Goal: Task Accomplishment & Management: Use online tool/utility

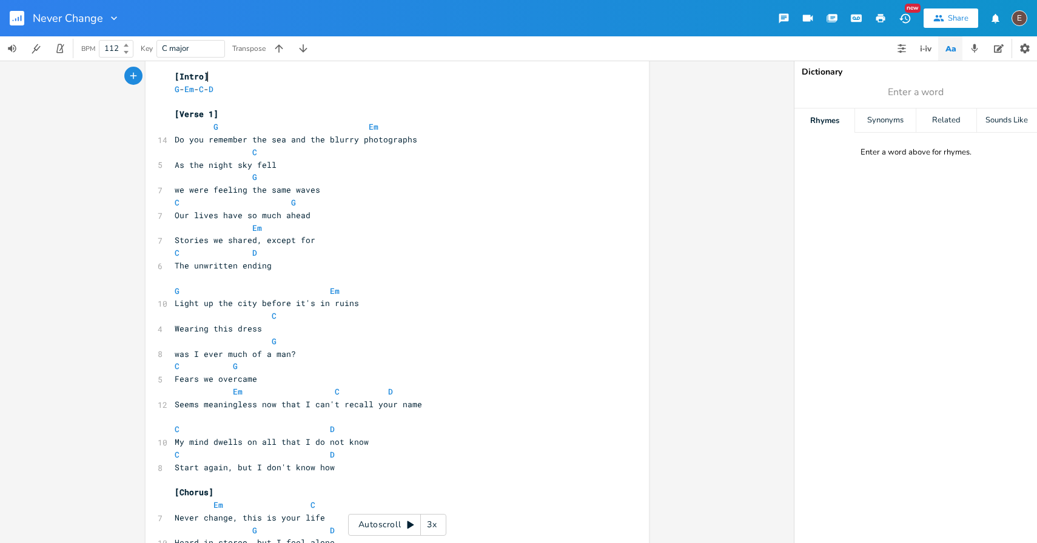
scroll to position [7, 0]
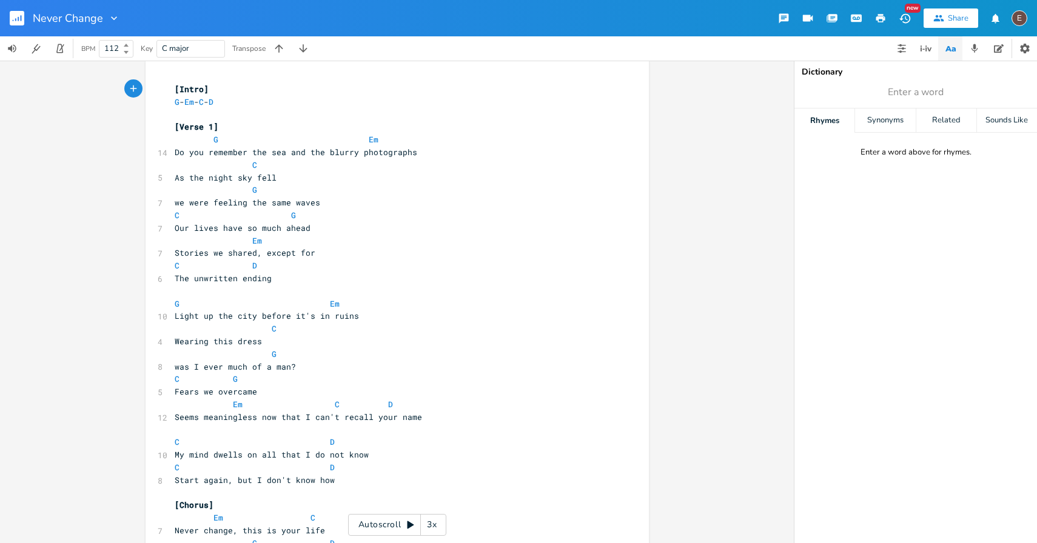
click at [16, 23] on rect "button" at bounding box center [17, 18] width 15 height 15
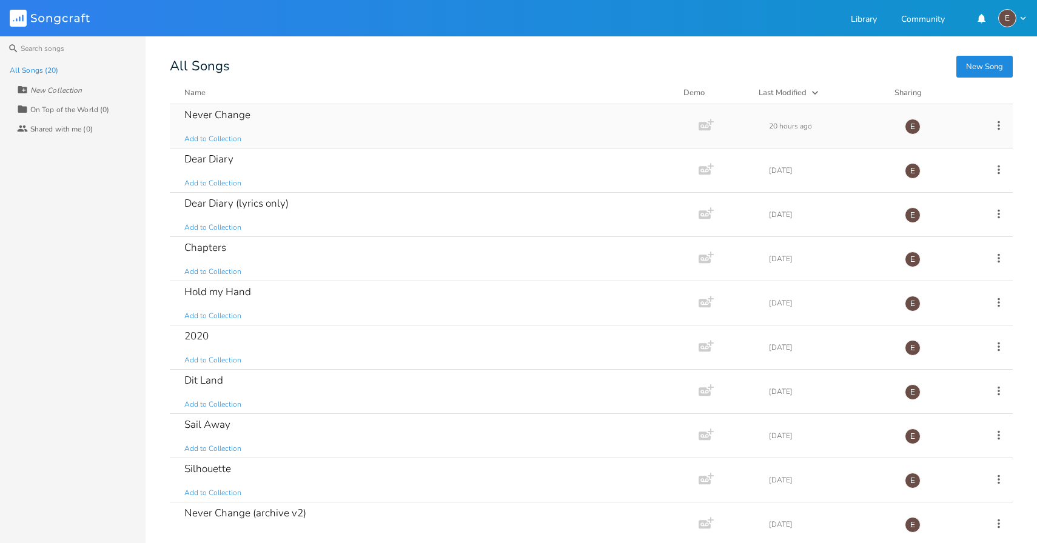
click at [321, 127] on div "Never Change Add to Collection" at bounding box center [431, 126] width 495 height 44
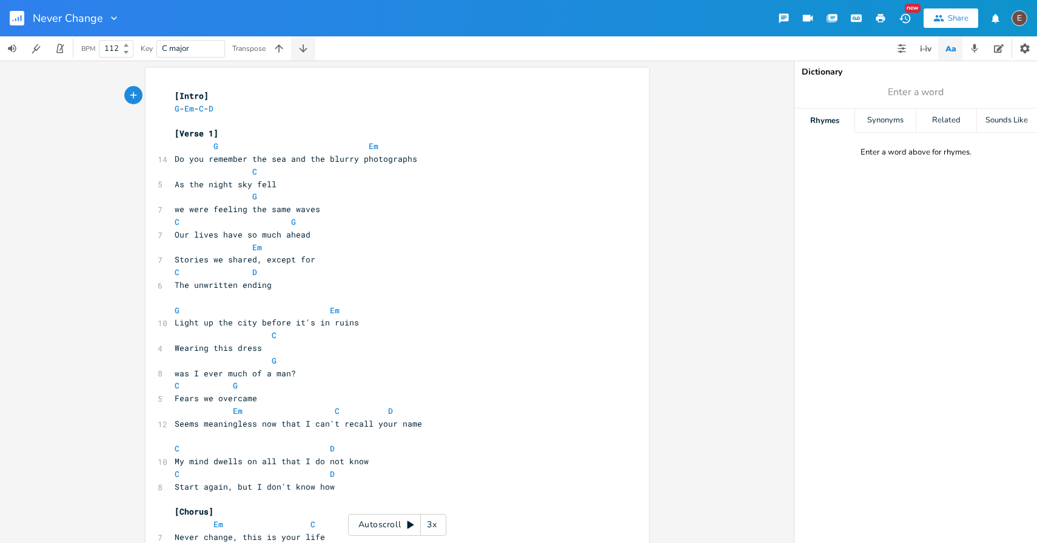
click at [302, 50] on icon "button" at bounding box center [303, 48] width 8 height 8
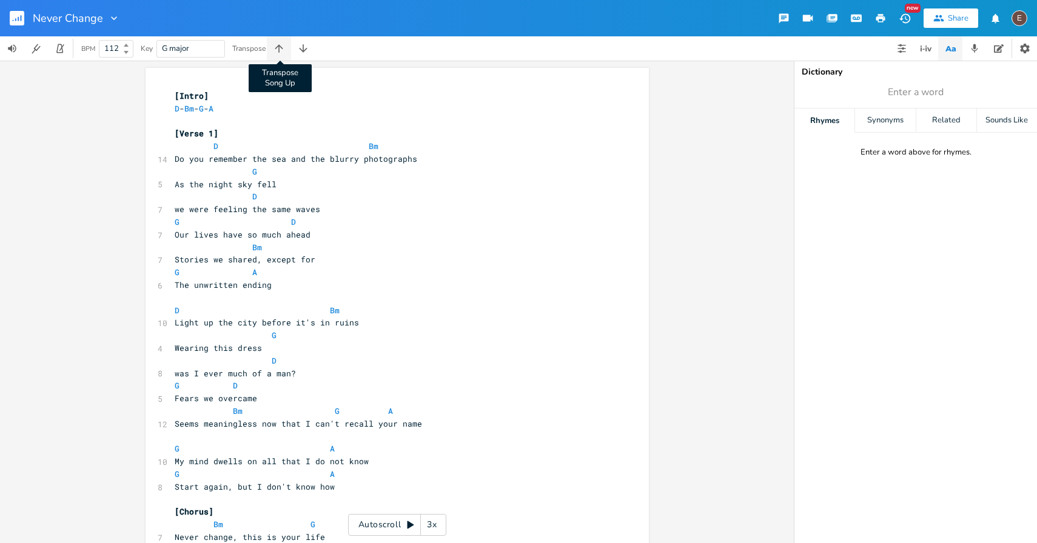
click at [282, 49] on icon "button" at bounding box center [279, 48] width 12 height 12
click at [285, 53] on icon "button" at bounding box center [279, 48] width 12 height 12
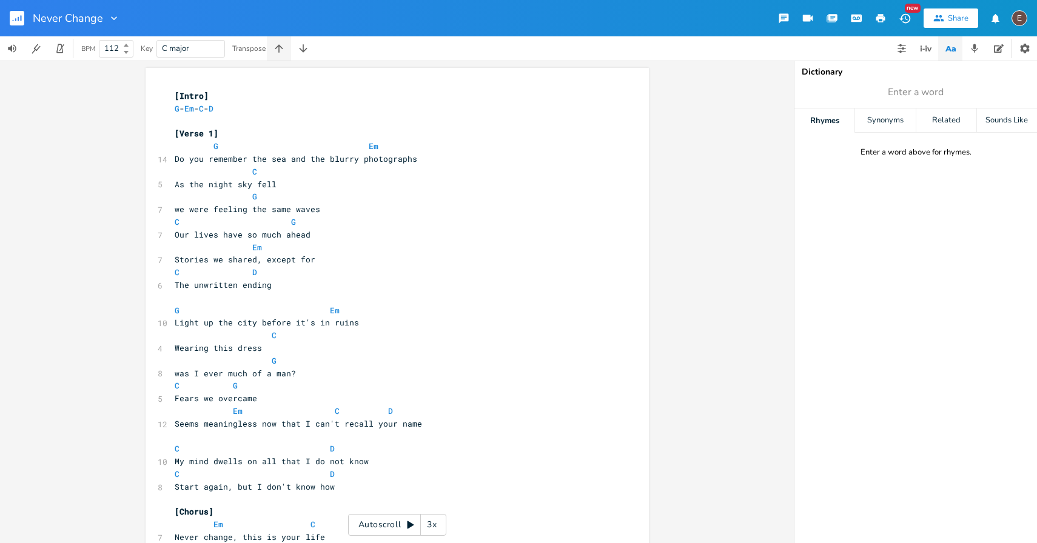
click at [285, 53] on icon "button" at bounding box center [279, 48] width 12 height 12
click at [301, 54] on icon "button" at bounding box center [303, 48] width 12 height 12
